Goal: Entertainment & Leisure: Consume media (video, audio)

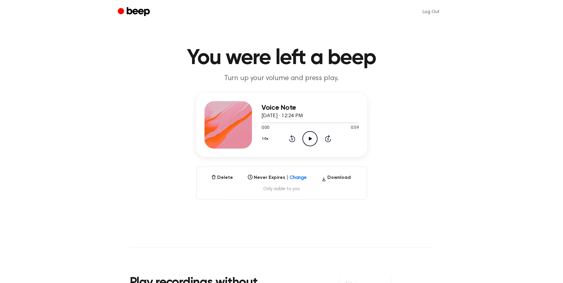
click at [309, 138] on icon at bounding box center [310, 139] width 3 height 4
click at [158, 147] on div "Voice Note August 30, 2025 · 12:24 PM 0:11 0:59 Your browser does not support t…" at bounding box center [281, 146] width 549 height 107
drag, startPoint x: 23, startPoint y: 140, endPoint x: 36, endPoint y: 97, distance: 45.3
click at [23, 140] on div "Voice Note August 30, 2025 · 12:24 PM 0:59 0:59 Your browser does not support t…" at bounding box center [281, 146] width 549 height 107
click at [307, 137] on icon "Play Audio" at bounding box center [309, 138] width 15 height 15
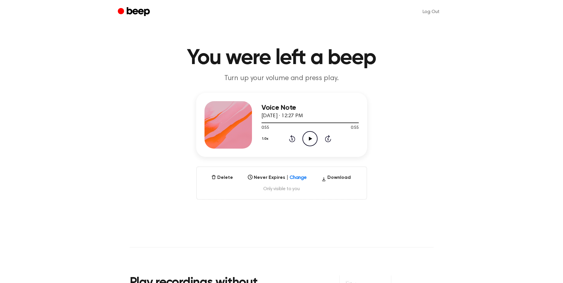
click at [308, 137] on icon "Play Audio" at bounding box center [309, 138] width 15 height 15
click at [309, 135] on icon "Play Audio" at bounding box center [309, 138] width 15 height 15
click at [309, 142] on icon "Play Audio" at bounding box center [309, 138] width 15 height 15
drag, startPoint x: 307, startPoint y: 140, endPoint x: 302, endPoint y: 147, distance: 8.7
click at [307, 140] on icon "Play Audio" at bounding box center [309, 138] width 15 height 15
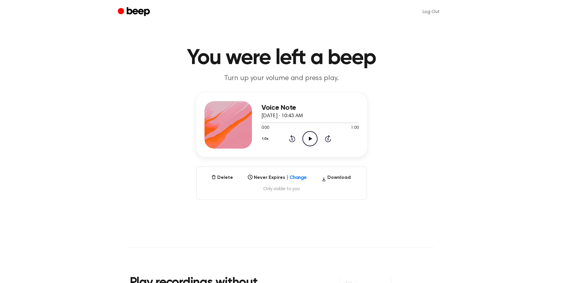
click at [308, 138] on icon "Play Audio" at bounding box center [309, 138] width 15 height 15
click at [308, 136] on icon "Play Audio" at bounding box center [309, 138] width 15 height 15
